Goal: Task Accomplishment & Management: Manage account settings

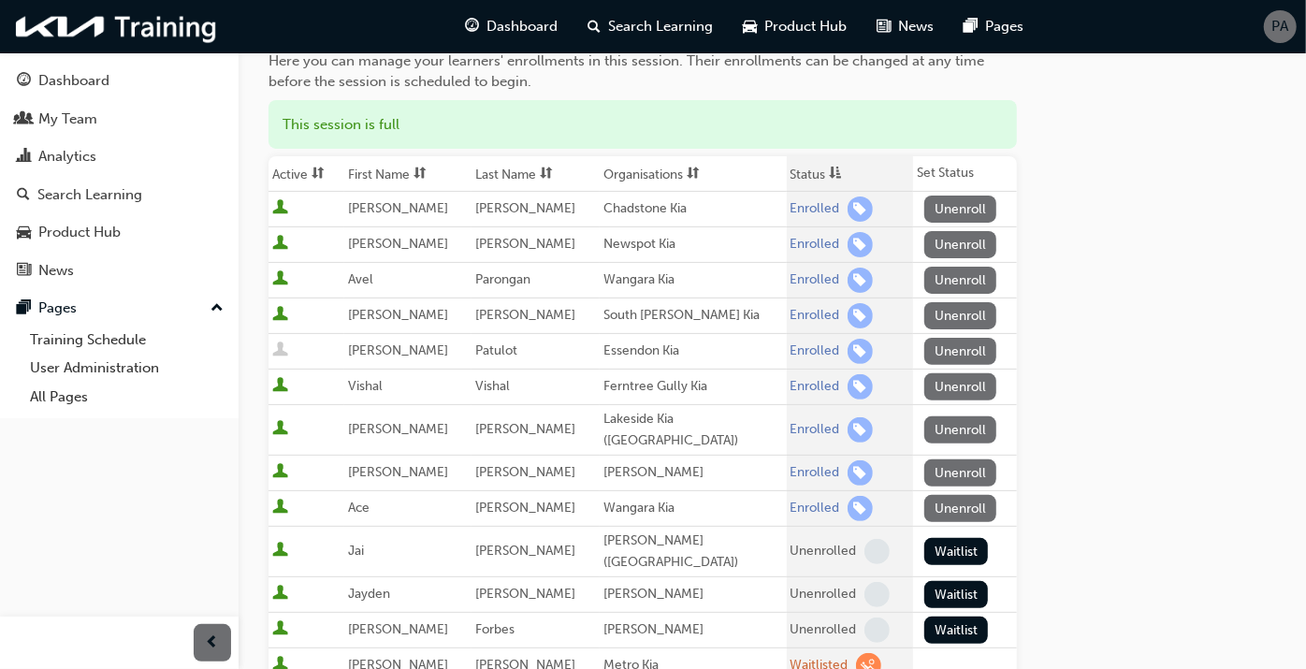
scroll to position [208, 0]
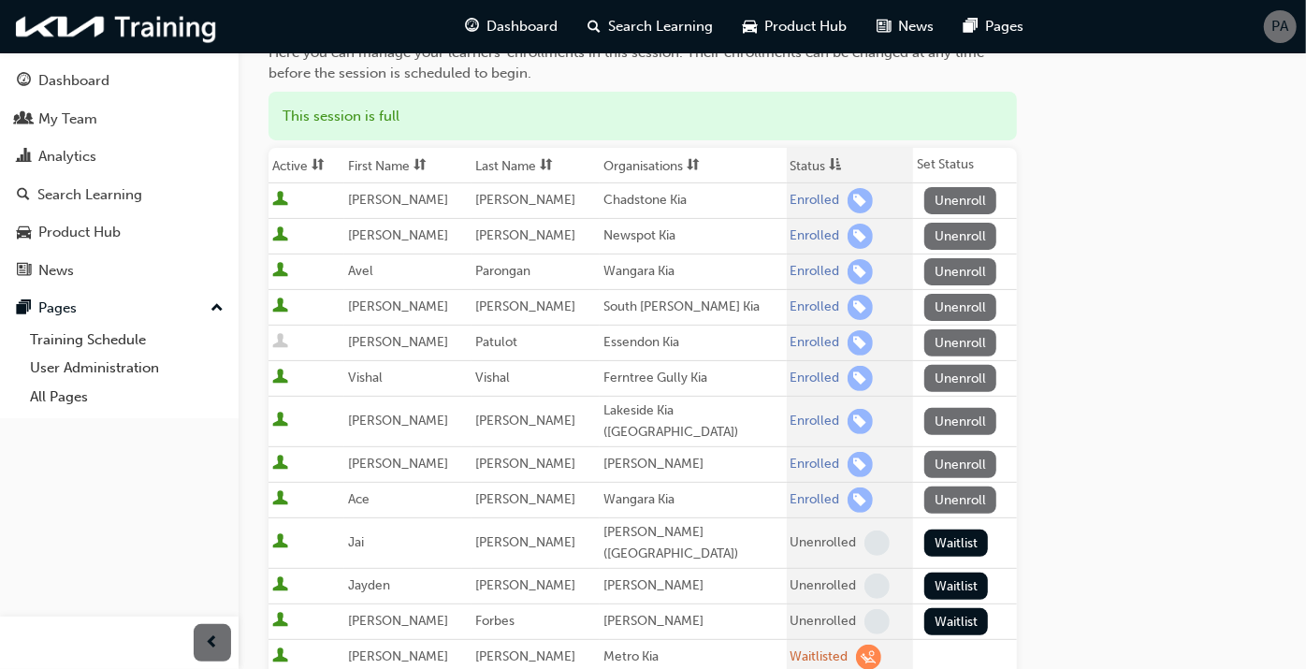
click at [946, 338] on button "Unenroll" at bounding box center [960, 342] width 73 height 27
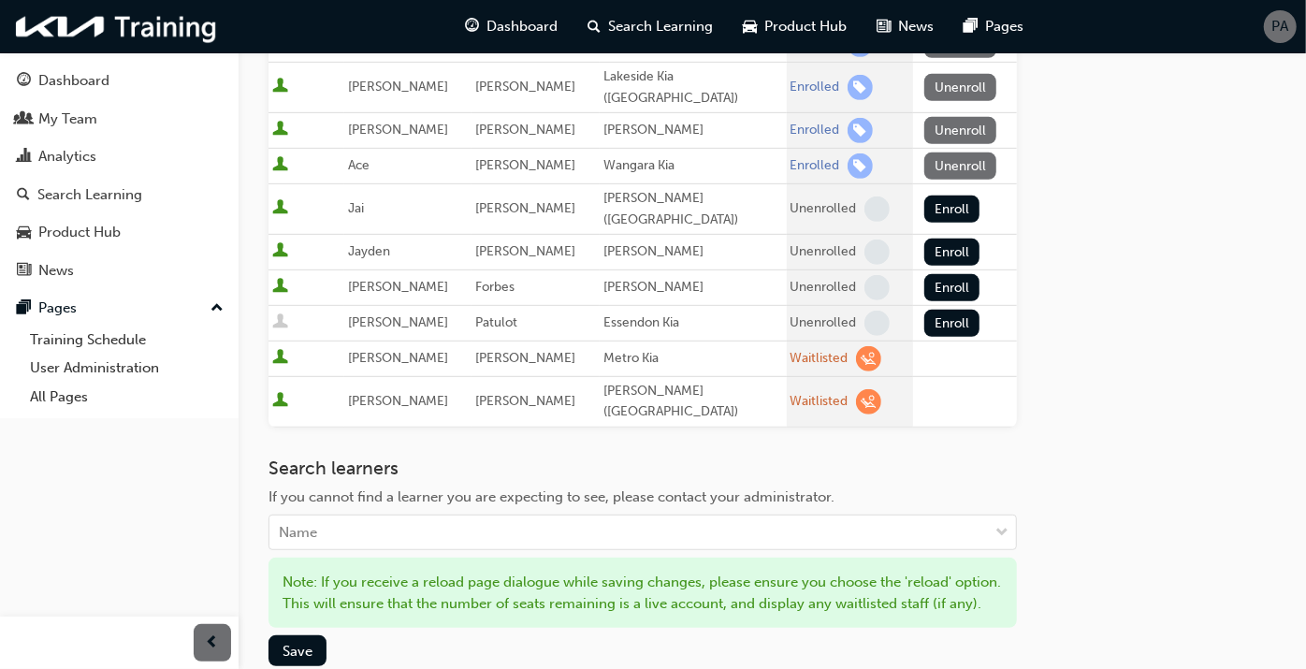
scroll to position [519, 0]
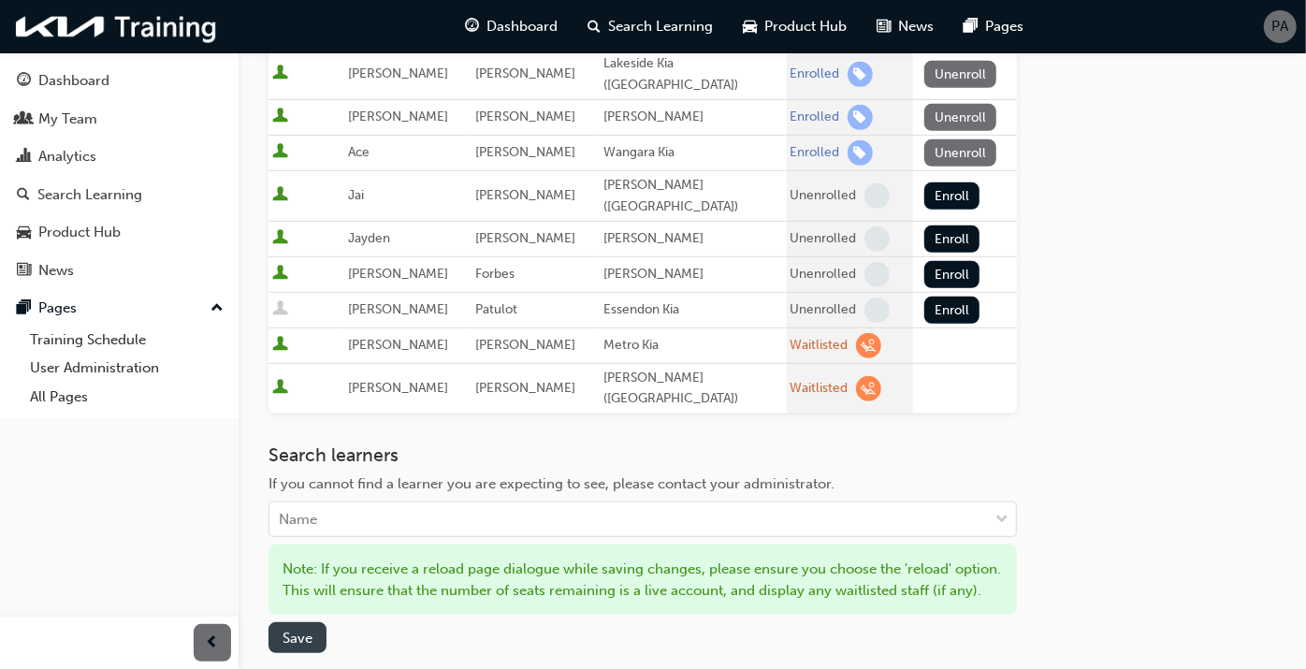
click at [297, 629] on span "Save" at bounding box center [297, 637] width 30 height 17
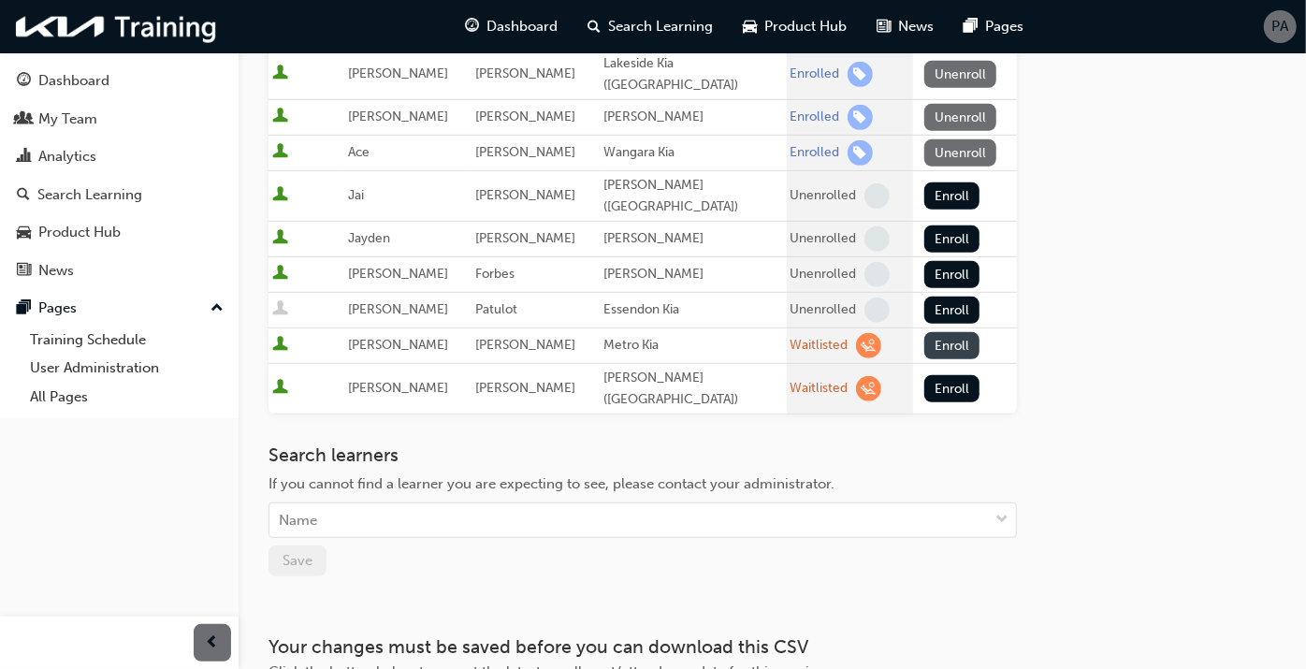
click at [965, 332] on button "Enroll" at bounding box center [952, 345] width 56 height 27
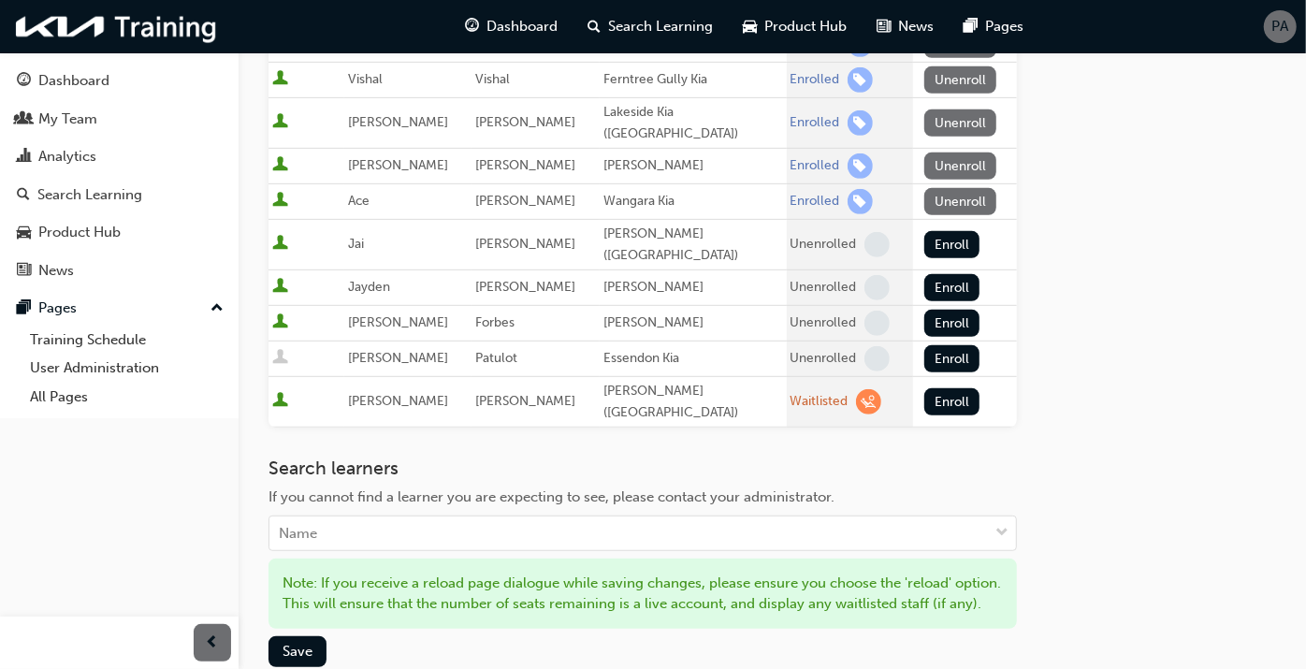
scroll to position [515, 0]
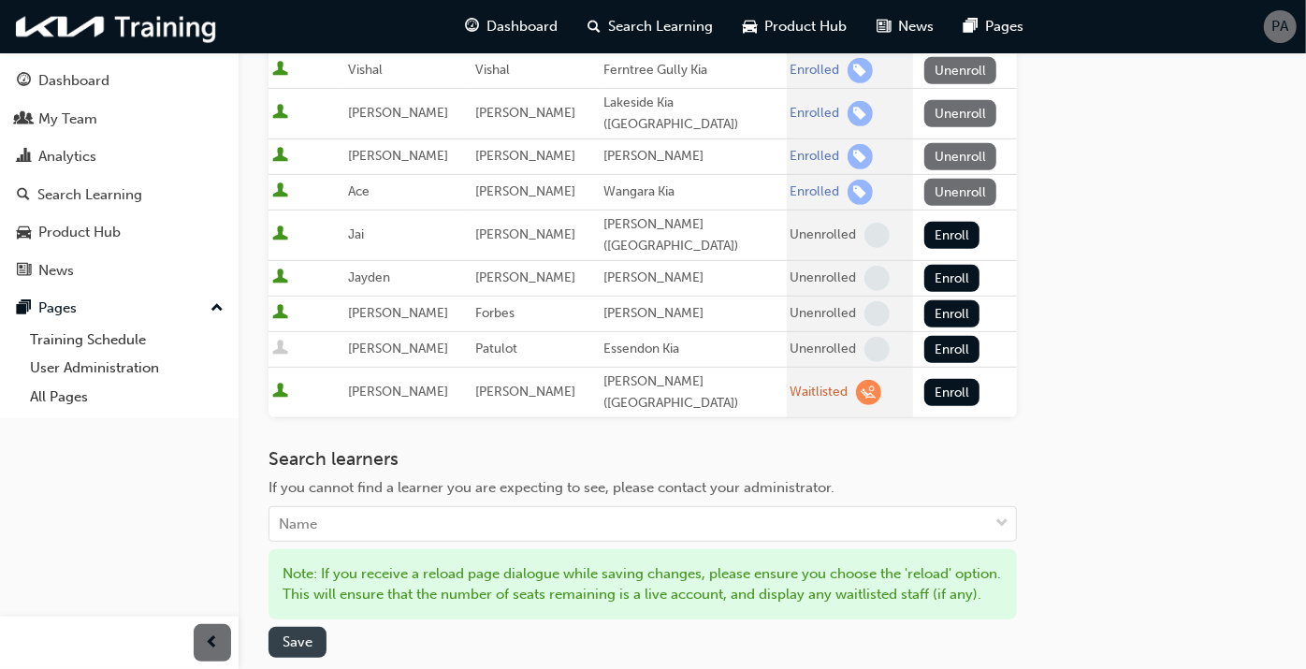
click at [282, 633] on span "Save" at bounding box center [297, 641] width 30 height 17
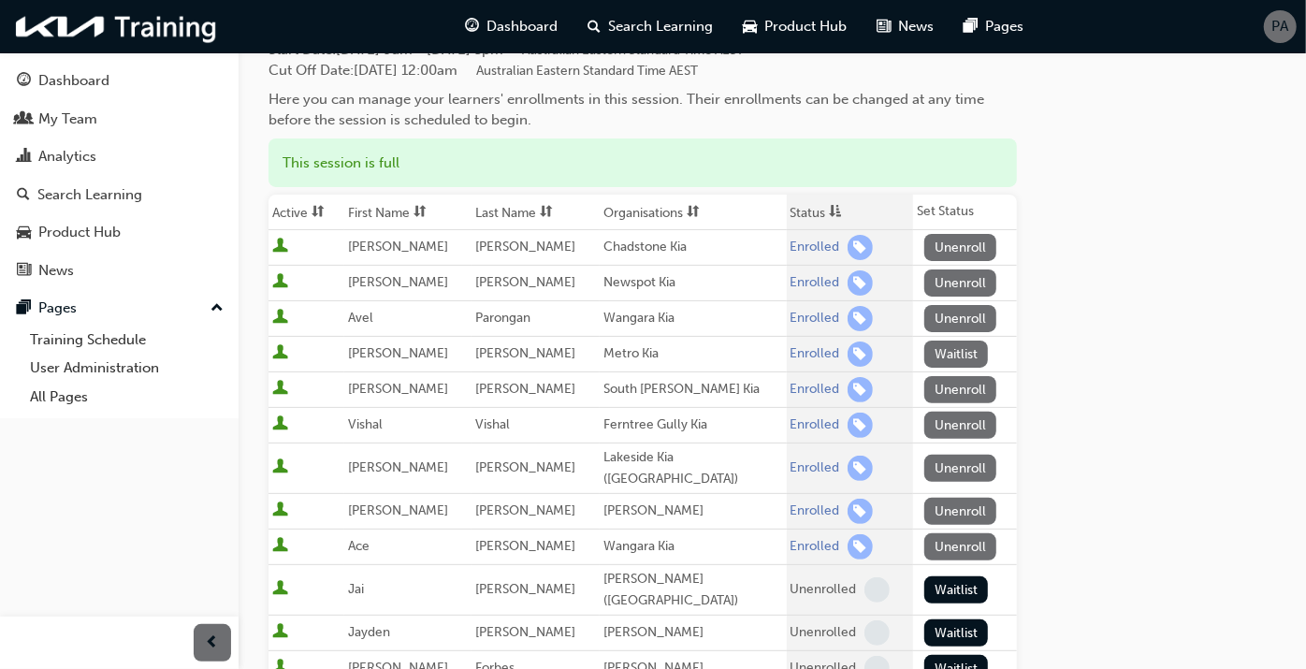
scroll to position [203, 0]
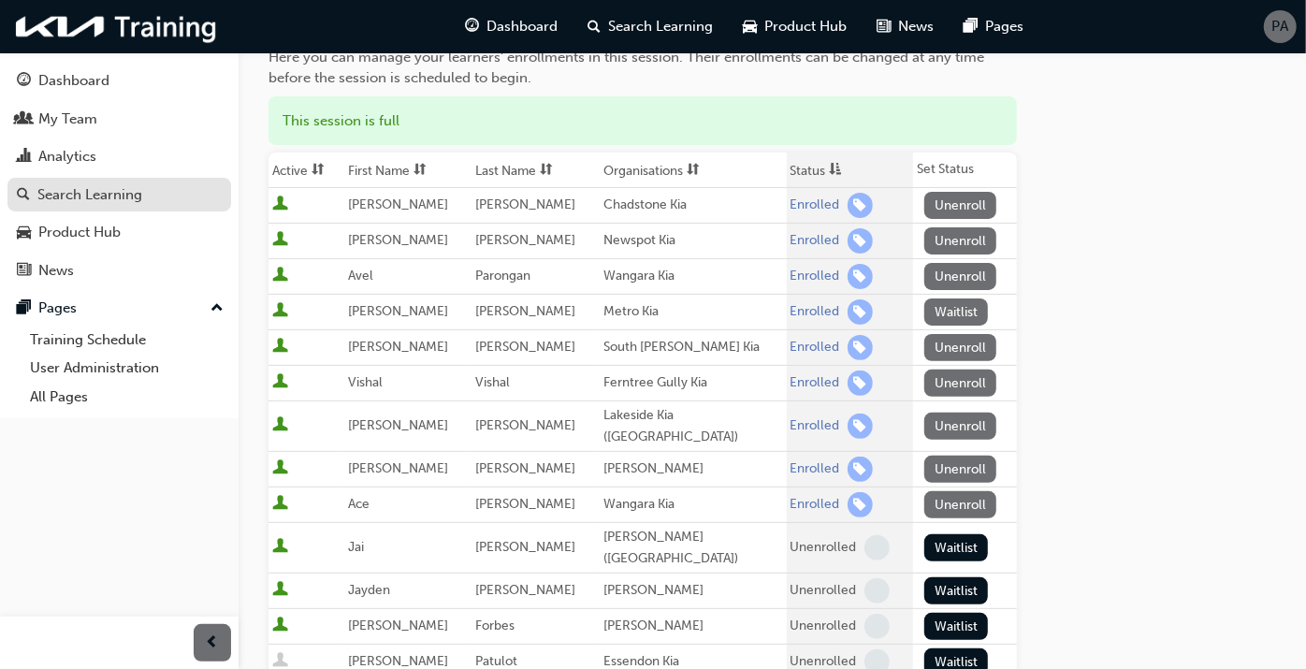
click at [78, 199] on div "Search Learning" at bounding box center [89, 195] width 105 height 22
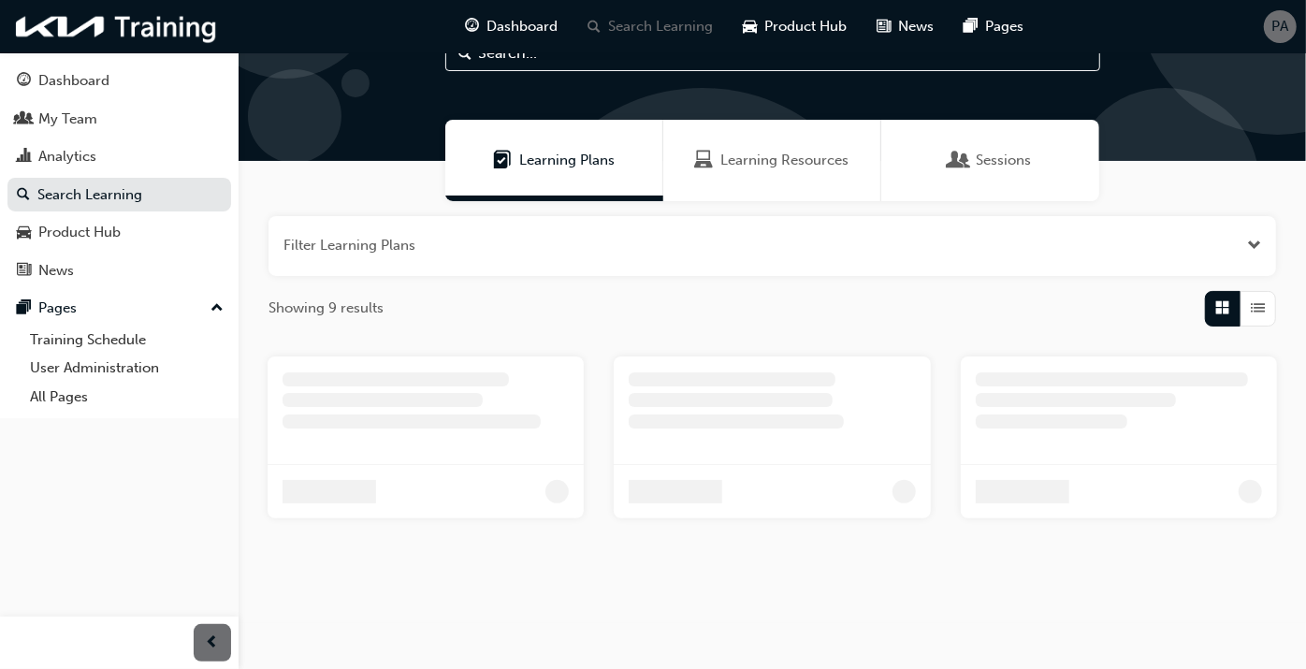
scroll to position [203, 0]
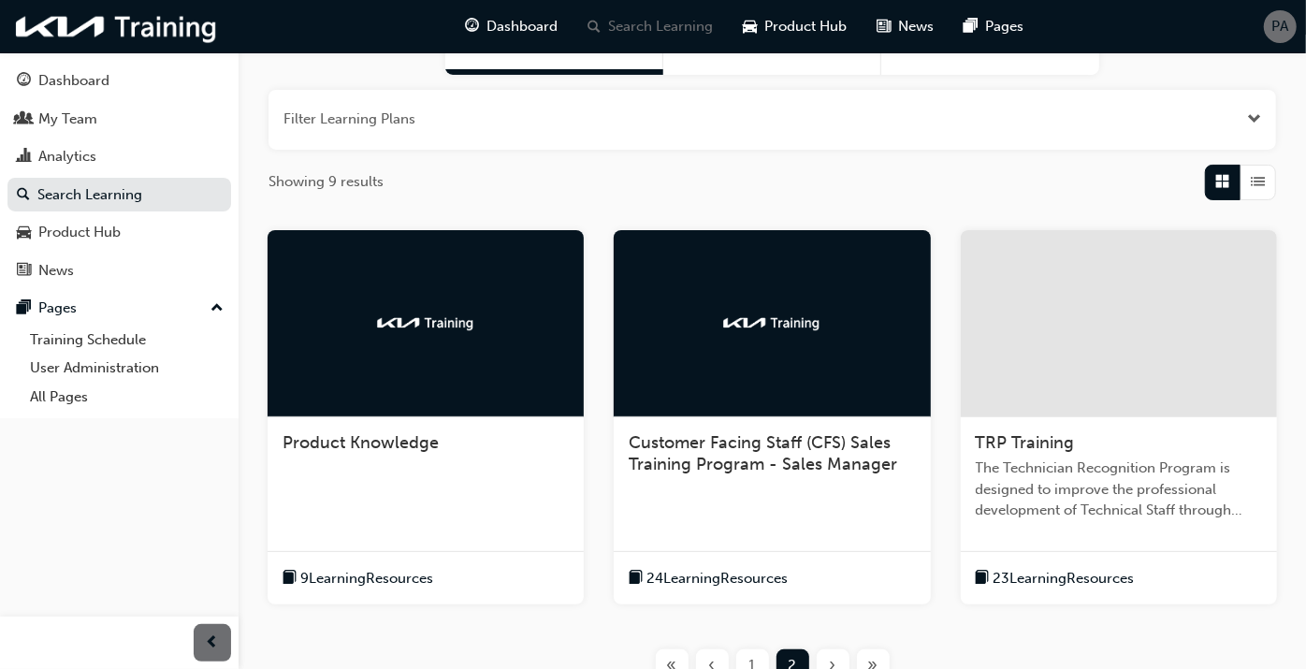
click at [1064, 436] on span "TRP Training" at bounding box center [1025, 442] width 99 height 21
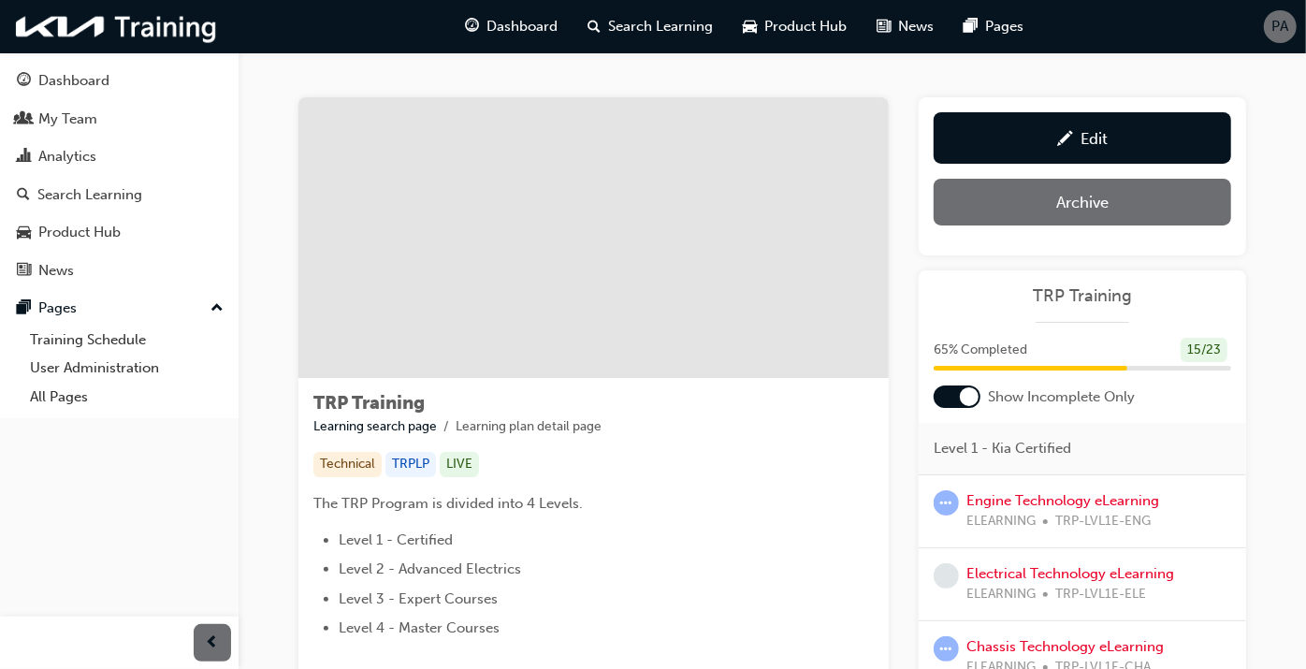
click at [948, 398] on div at bounding box center [956, 396] width 47 height 22
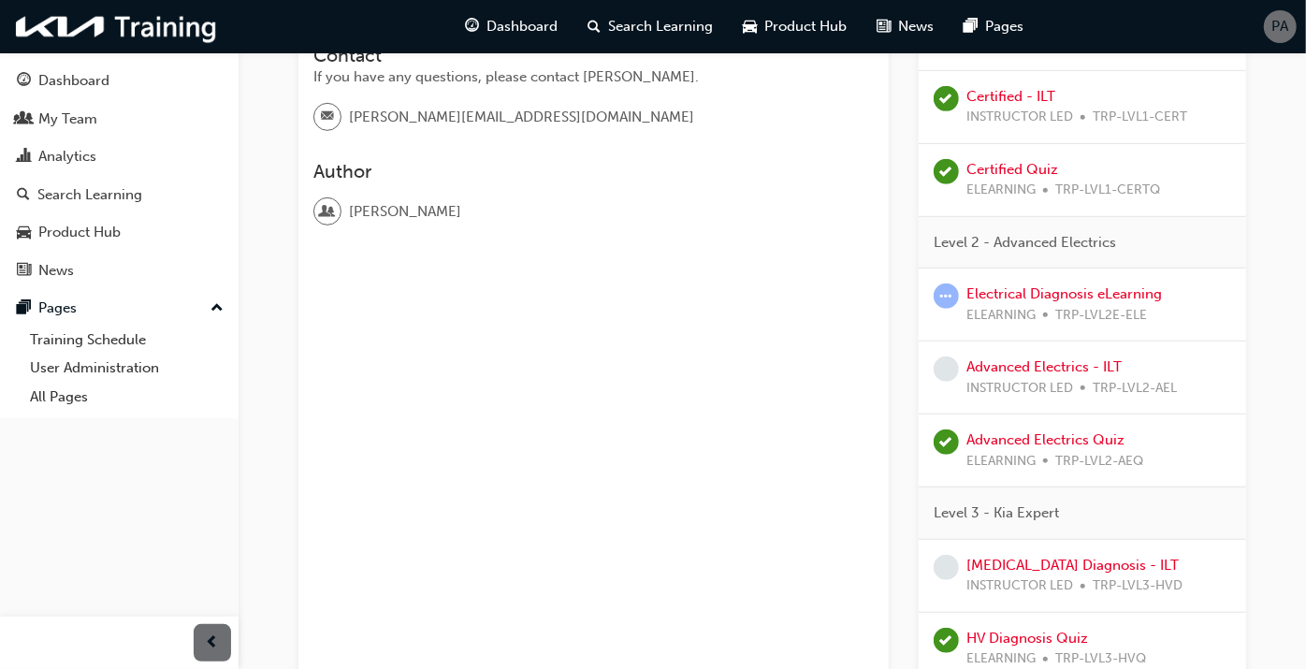
scroll to position [935, 0]
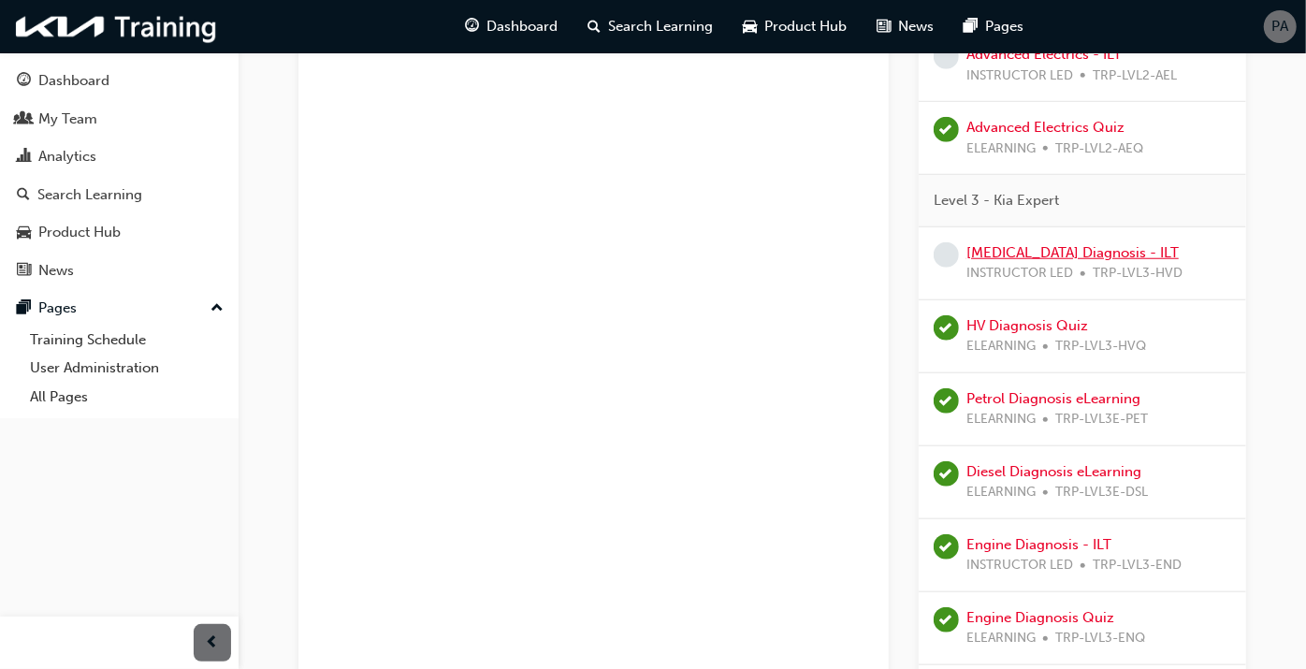
click at [1012, 250] on link "High Voltage Diagnosis - ILT" at bounding box center [1072, 252] width 212 height 17
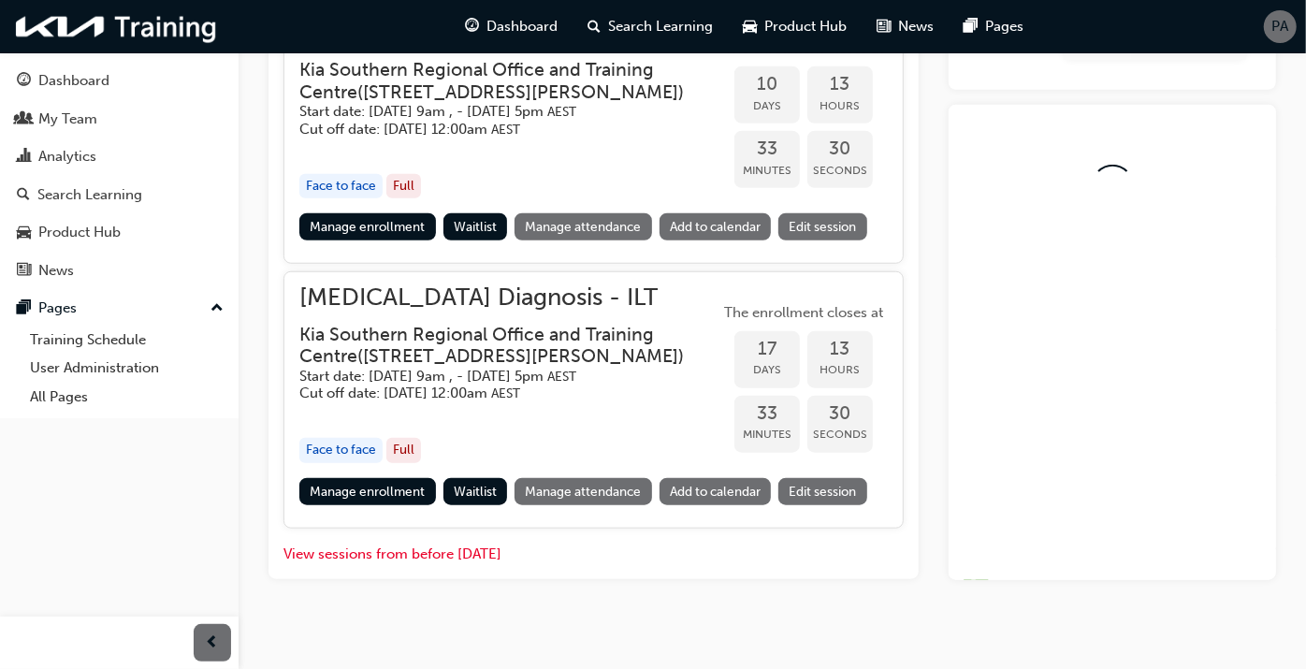
scroll to position [943, 0]
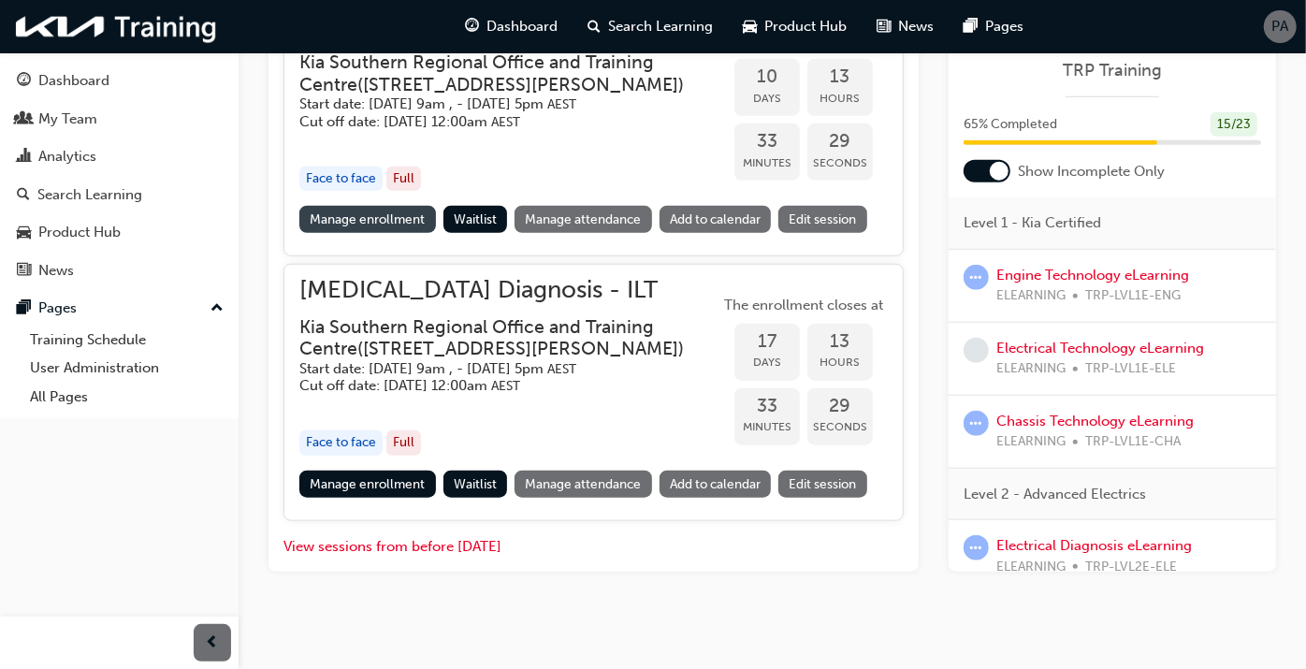
click at [379, 233] on link "Manage enrollment" at bounding box center [367, 219] width 137 height 27
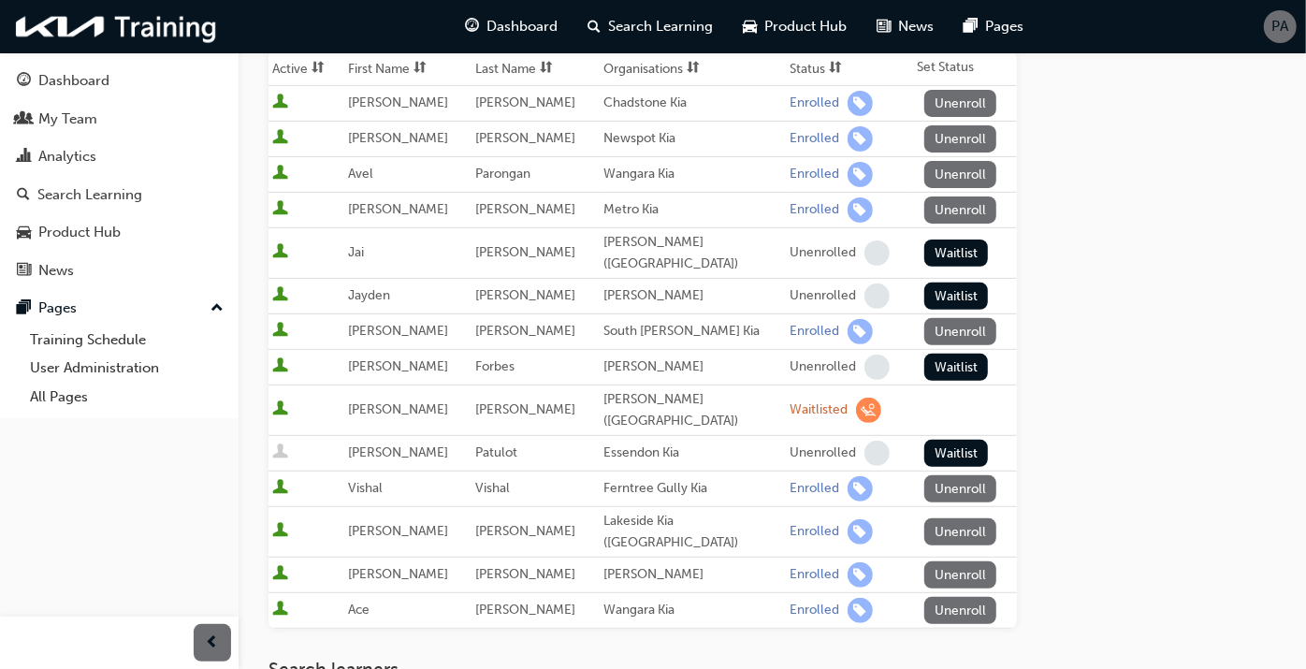
scroll to position [311, 0]
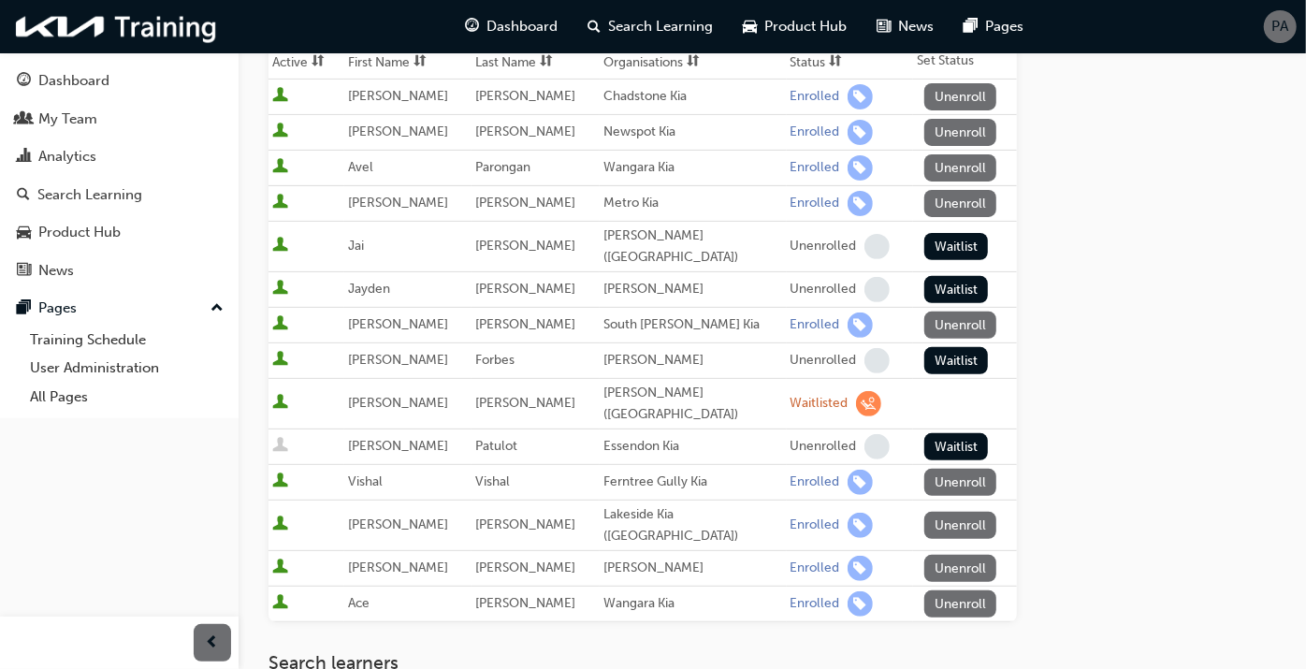
click at [826, 69] on span at bounding box center [836, 62] width 21 height 23
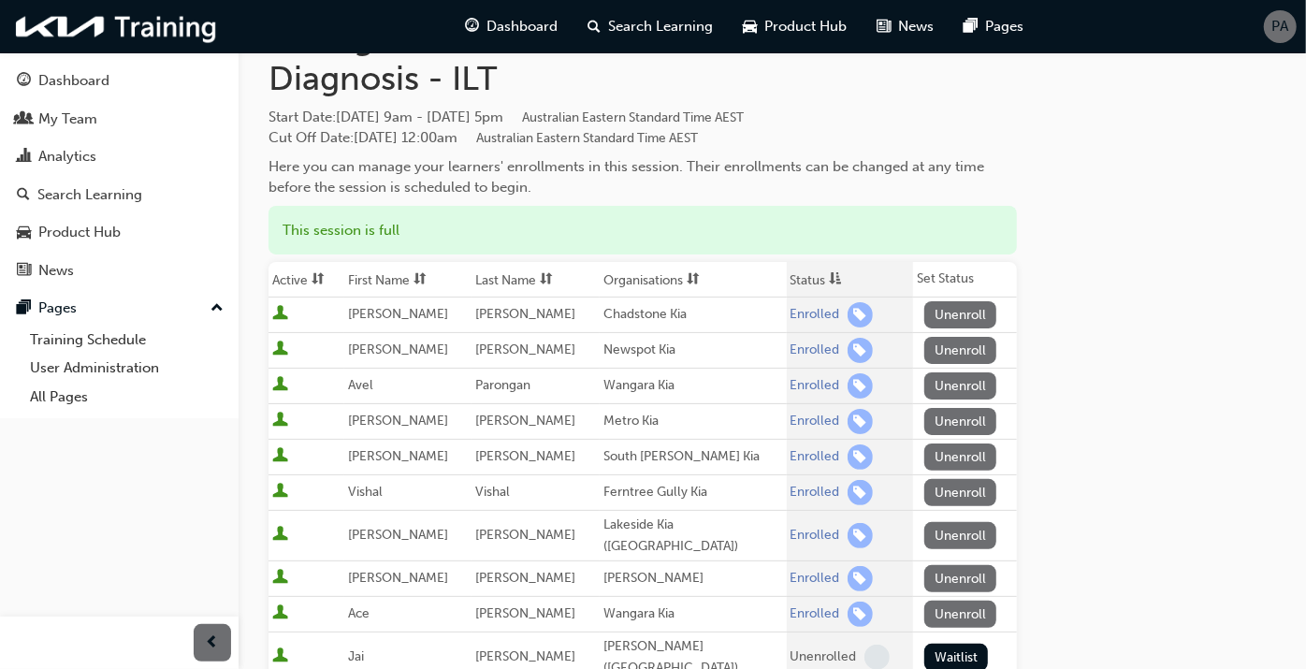
scroll to position [0, 0]
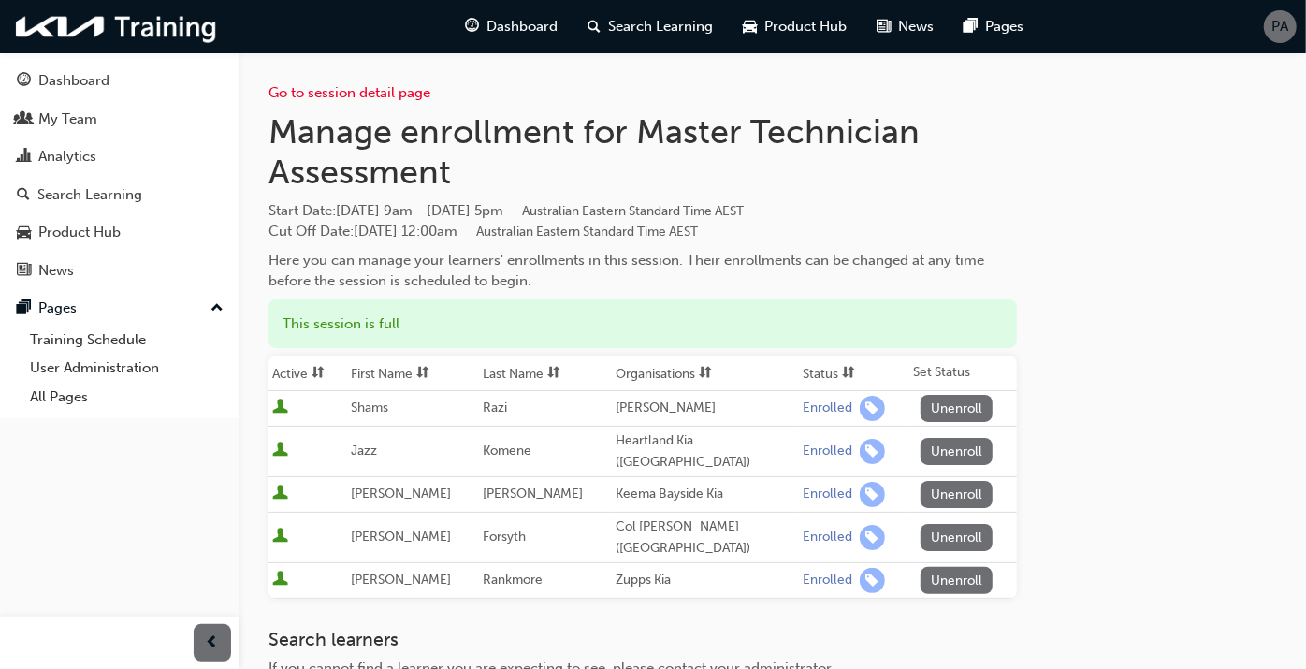
click at [1126, 369] on div "Go to session detail page Manage enrollment for Master Technician Assessment St…" at bounding box center [771, 478] width 1007 height 853
